Goal: Task Accomplishment & Management: Complete application form

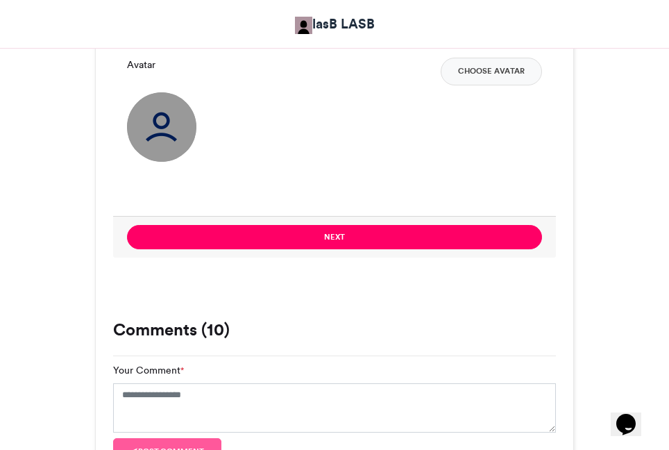
scroll to position [1111, 0]
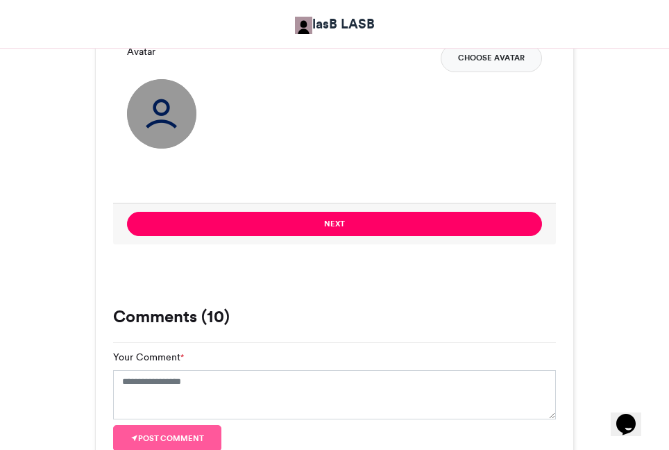
click at [448, 60] on button "Choose Avatar" at bounding box center [491, 58] width 101 height 28
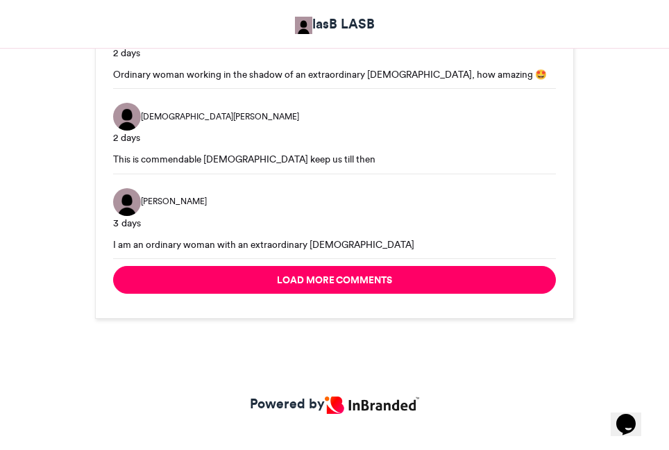
scroll to position [2180, 0]
